Goal: Task Accomplishment & Management: Complete application form

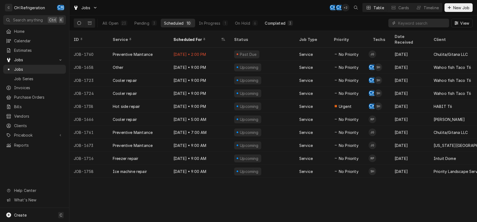
click at [270, 22] on div "Completed" at bounding box center [275, 23] width 20 height 6
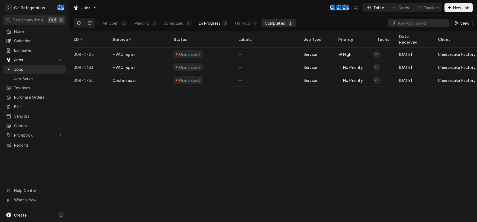
click at [212, 25] on div "In Progress" at bounding box center [210, 23] width 22 height 6
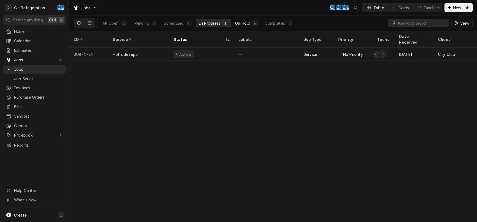
click at [245, 25] on div "On Hold" at bounding box center [242, 23] width 15 height 6
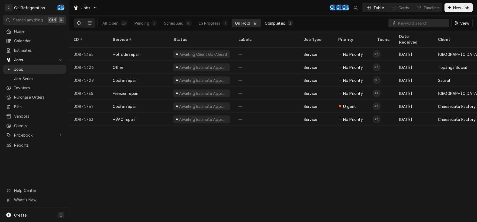
click at [270, 23] on div "Completed" at bounding box center [275, 23] width 20 height 6
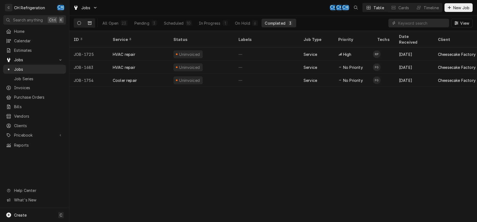
click at [91, 24] on icon "Dynamic Content Wrapper" at bounding box center [90, 22] width 4 height 3
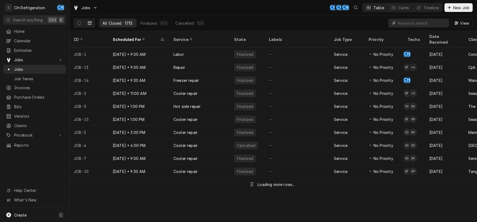
click at [415, 24] on input "Dynamic Content Wrapper" at bounding box center [422, 23] width 48 height 9
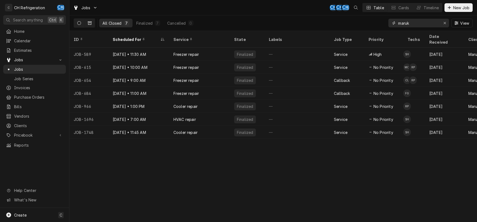
type input "maruk"
click at [80, 23] on icon "Dynamic Content Wrapper" at bounding box center [79, 23] width 4 height 4
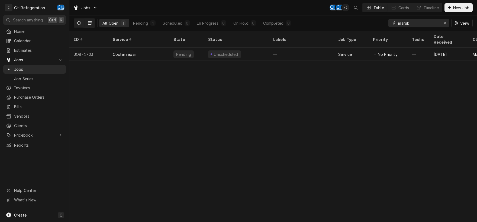
click at [89, 25] on button "Dynamic Content Wrapper" at bounding box center [90, 23] width 10 height 9
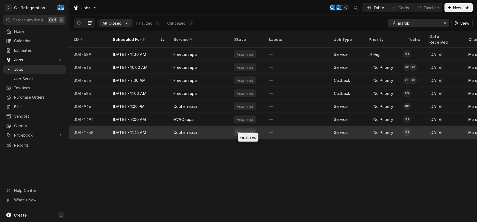
click at [231, 126] on div "Finalized" at bounding box center [247, 132] width 35 height 13
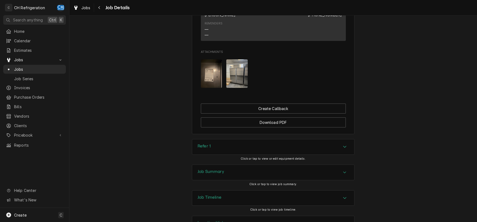
scroll to position [393, 0]
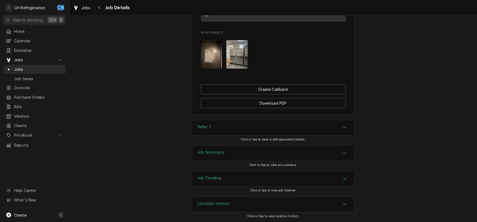
click at [341, 153] on div "Accordion Header" at bounding box center [344, 153] width 8 height 7
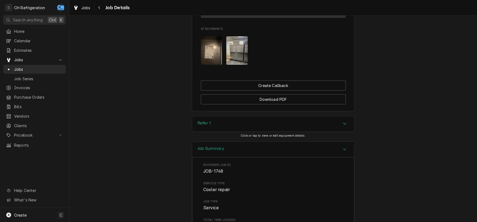
scroll to position [0, 0]
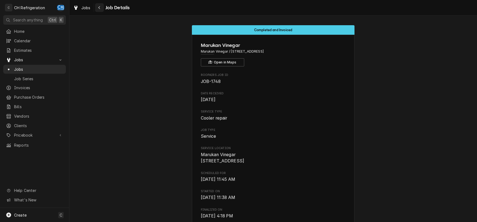
click at [100, 8] on icon "Navigate back" at bounding box center [99, 8] width 2 height 4
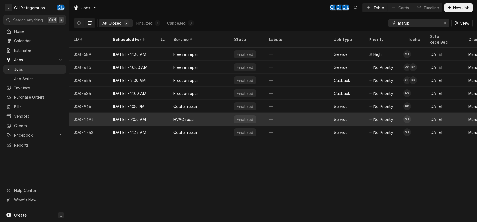
click at [220, 113] on div "HVAC repair" at bounding box center [199, 119] width 61 height 13
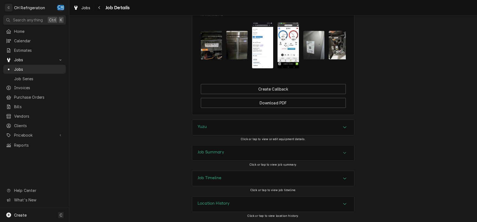
scroll to position [280, 0]
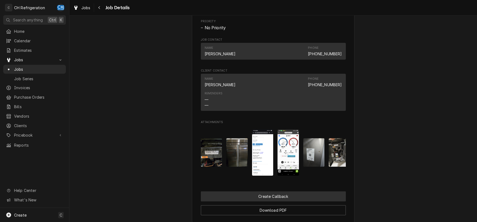
click at [291, 201] on button "Create Callback" at bounding box center [273, 196] width 145 height 10
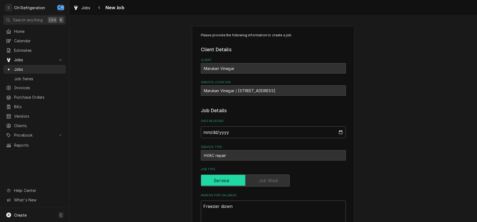
scroll to position [85, 0]
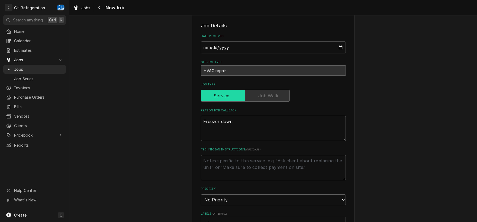
click at [260, 126] on textarea "Freezer down" at bounding box center [273, 128] width 145 height 25
type textarea "x"
drag, startPoint x: 220, startPoint y: 123, endPoint x: 256, endPoint y: 124, distance: 36.3
click at [256, 124] on textarea "Freezer down" at bounding box center [273, 128] width 145 height 25
type textarea "Freezer a"
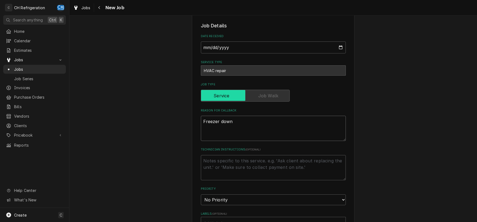
type textarea "x"
type textarea "Freezer at"
type textarea "x"
type textarea "Freezer at"
type textarea "x"
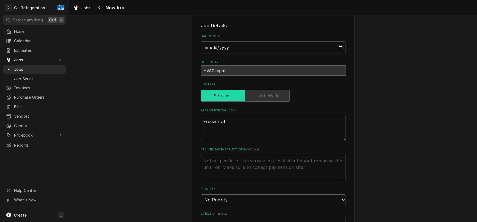
type textarea "Freezer at 2"
type textarea "x"
type textarea "Freezer at 20"
type textarea "x"
type textarea "Freezer at 20d"
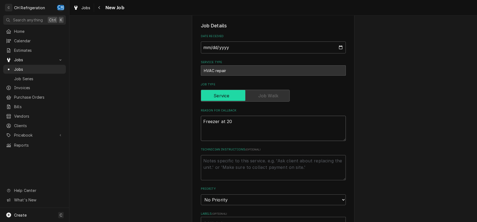
type textarea "x"
type textarea "Freezer at 20de"
type textarea "x"
type textarea "Freezer at 20deg"
type textarea "x"
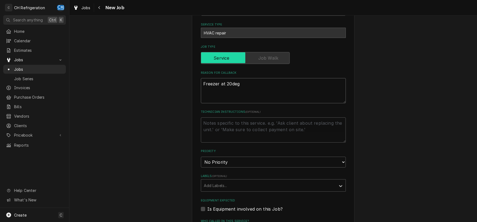
scroll to position [141, 0]
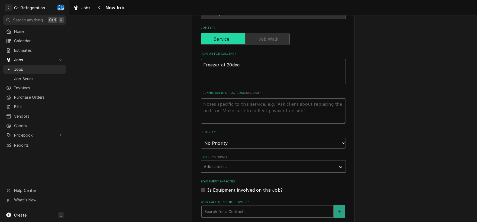
type textarea "Freezer at 20deg"
click at [201, 138] on select "No Priority Urgent High Medium Low" at bounding box center [273, 143] width 145 height 11
select select "2"
click option "High" at bounding box center [0, 0] width 0 height 0
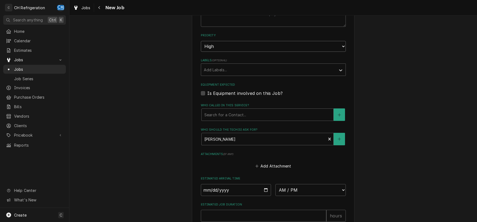
scroll to position [255, 0]
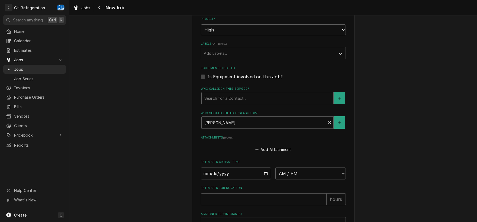
click at [310, 100] on div "Who called in this service?" at bounding box center [267, 98] width 126 height 10
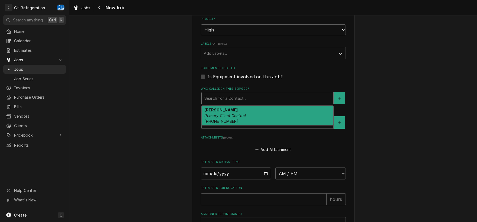
click at [278, 115] on div "Johnny Primary Client Contact (310) 780-8427" at bounding box center [268, 116] width 132 height 20
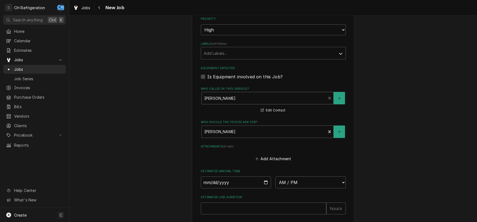
scroll to position [311, 0]
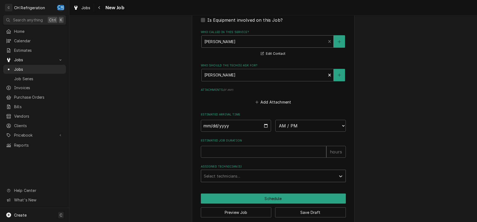
click at [246, 177] on div "Assigned Technician(s)" at bounding box center [268, 176] width 129 height 10
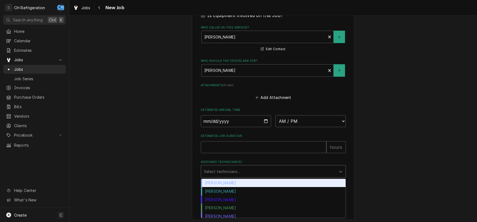
scroll to position [0, 0]
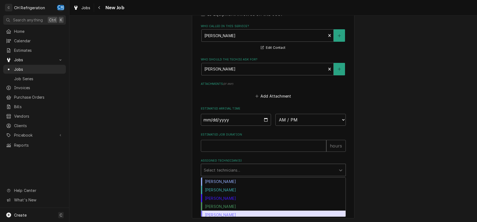
click at [235, 213] on div "Steven Hiraga" at bounding box center [273, 214] width 144 height 8
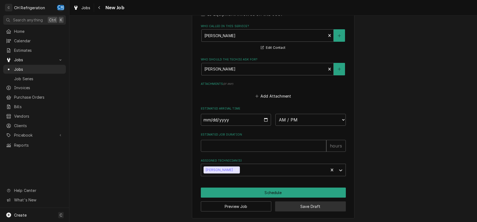
click at [294, 206] on button "Save Draft" at bounding box center [310, 206] width 71 height 10
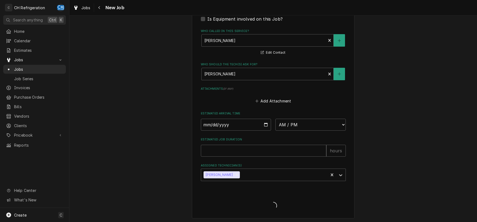
type textarea "x"
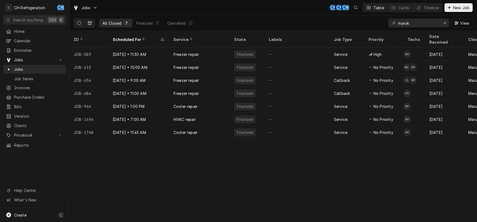
click at [77, 22] on icon "Dynamic Content Wrapper" at bounding box center [79, 23] width 4 height 4
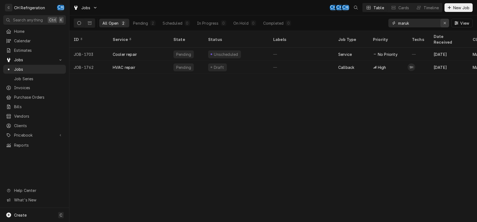
click at [445, 24] on icon "Erase input" at bounding box center [444, 23] width 3 height 4
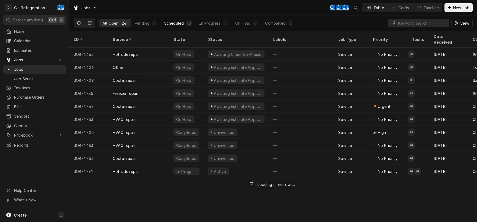
click at [173, 23] on div "Scheduled" at bounding box center [174, 23] width 20 height 6
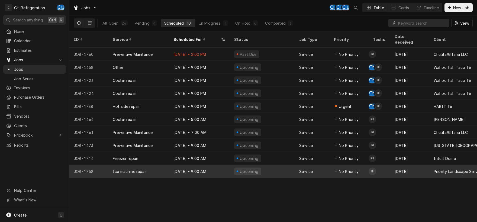
click at [267, 165] on div "Upcoming" at bounding box center [262, 171] width 65 height 13
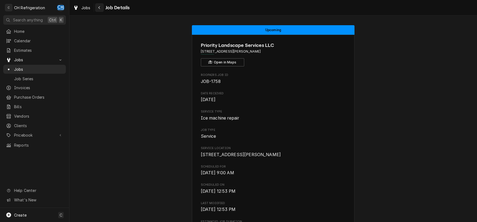
click at [100, 8] on div "Navigate back" at bounding box center [99, 7] width 5 height 5
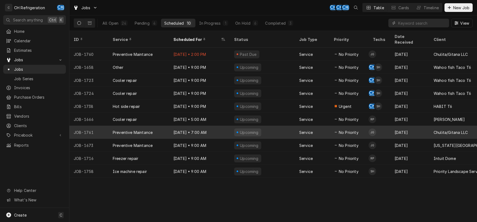
click at [264, 126] on div "Upcoming" at bounding box center [262, 132] width 65 height 13
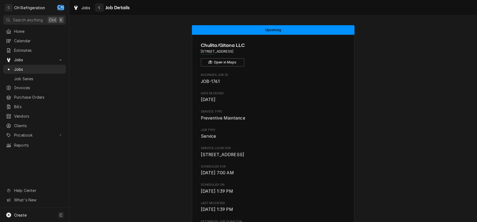
click at [98, 10] on div "Navigate back" at bounding box center [99, 7] width 5 height 5
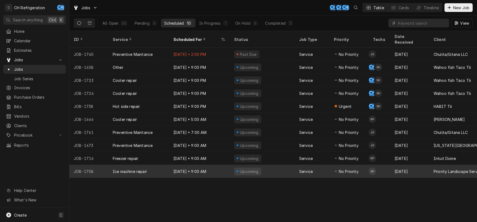
click at [269, 165] on div "Upcoming" at bounding box center [262, 171] width 65 height 13
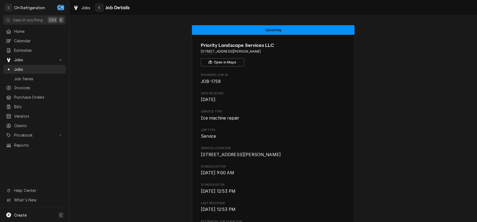
click at [98, 8] on icon "Navigate back" at bounding box center [99, 8] width 2 height 4
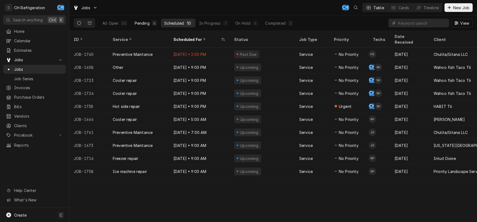
click at [148, 24] on div "Pending" at bounding box center [142, 23] width 15 height 6
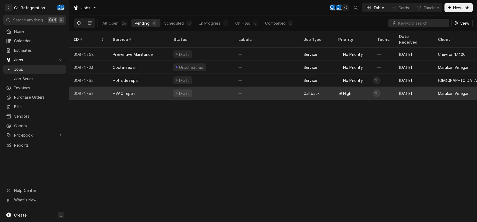
click at [241, 87] on div "—" at bounding box center [266, 93] width 65 height 13
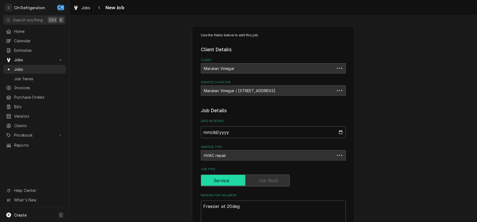
type textarea "x"
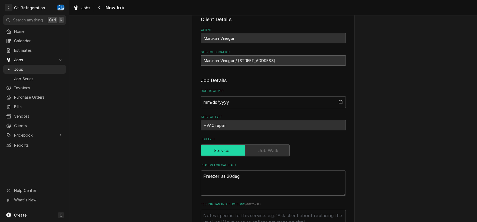
scroll to position [57, 0]
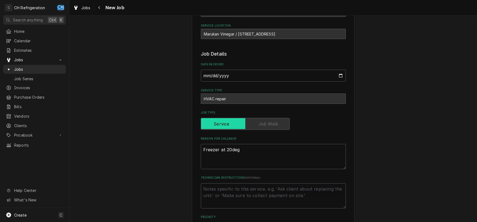
click at [282, 98] on div "HVAC repair" at bounding box center [273, 98] width 145 height 10
click at [276, 97] on div "HVAC repair" at bounding box center [273, 98] width 145 height 10
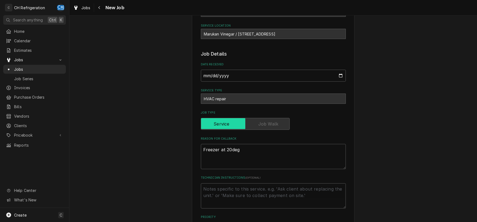
click at [276, 97] on div "HVAC repair" at bounding box center [273, 98] width 145 height 10
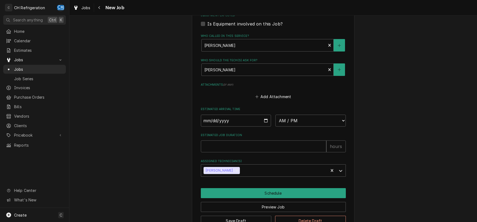
scroll to position [322, 0]
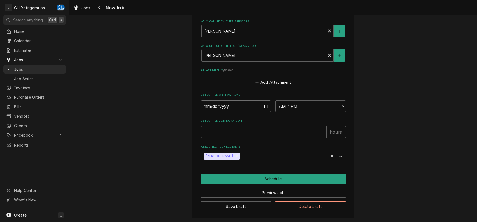
click at [265, 103] on input "Date" at bounding box center [236, 106] width 70 height 12
click at [264, 106] on input "Date" at bounding box center [236, 106] width 70 height 12
type input "2025-08-21"
type textarea "x"
click at [275, 100] on select "AM / PM 6:00 AM 6:15 AM 6:30 AM 6:45 AM 7:00 AM 7:15 AM 7:30 AM 7:45 AM 8:00 AM…" at bounding box center [310, 106] width 70 height 12
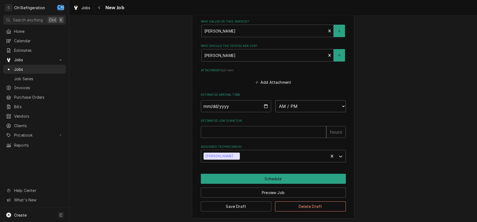
select select "12:00:00"
click option "12:00 PM" at bounding box center [0, 0] width 0 height 0
click at [239, 204] on button "Save Draft" at bounding box center [236, 206] width 71 height 10
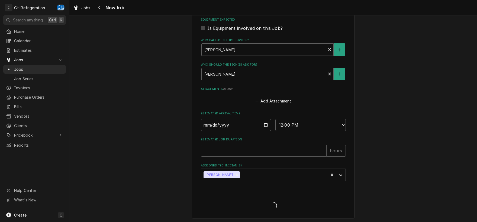
type textarea "x"
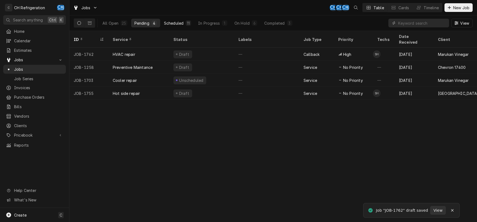
click at [173, 21] on div "Scheduled" at bounding box center [174, 23] width 20 height 6
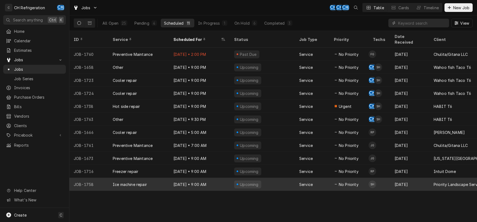
click at [264, 178] on div "Upcoming" at bounding box center [262, 184] width 65 height 13
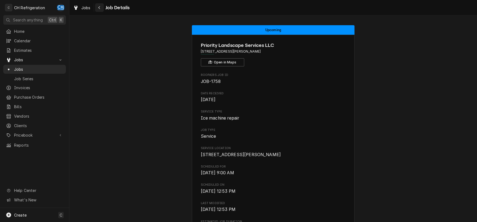
click at [100, 9] on icon "Navigate back" at bounding box center [99, 8] width 2 height 4
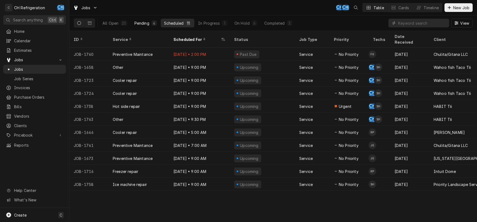
click at [142, 24] on div "Pending" at bounding box center [141, 23] width 15 height 6
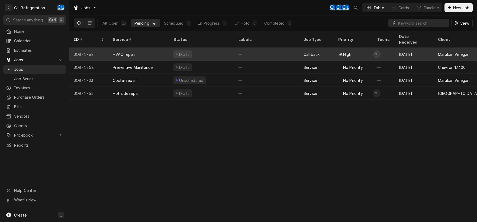
click at [229, 48] on div "Draft" at bounding box center [201, 54] width 65 height 13
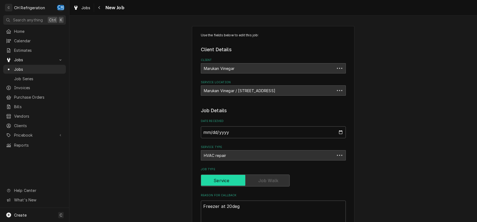
type textarea "x"
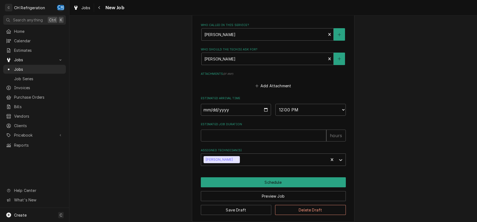
scroll to position [322, 0]
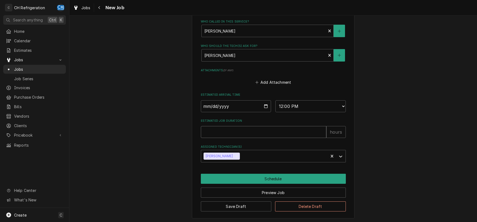
click at [266, 133] on input "Estimated Job Duration" at bounding box center [263, 132] width 125 height 12
type input "2"
type textarea "x"
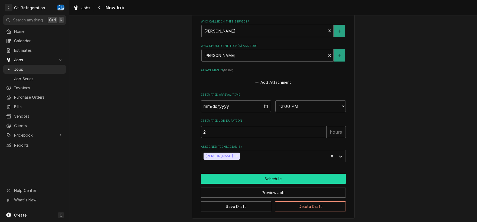
type input "2"
click at [280, 176] on button "Schedule" at bounding box center [273, 179] width 145 height 10
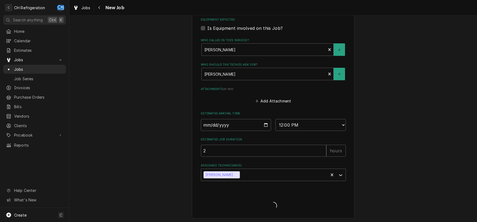
type textarea "x"
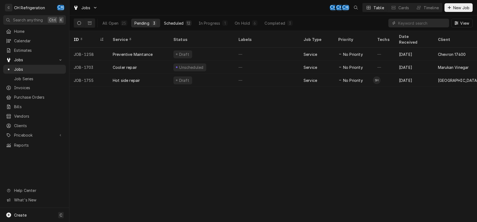
click at [172, 21] on div "Scheduled" at bounding box center [174, 23] width 20 height 6
